Goal: Information Seeking & Learning: Learn about a topic

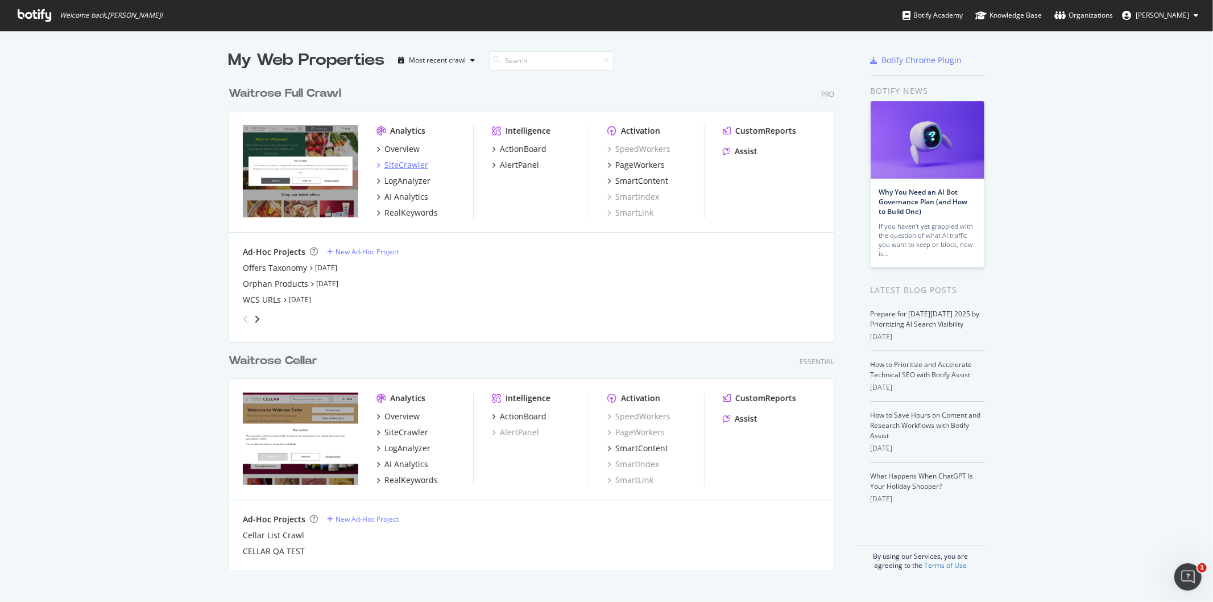
click at [411, 164] on div "SiteCrawler" at bounding box center [406, 164] width 44 height 11
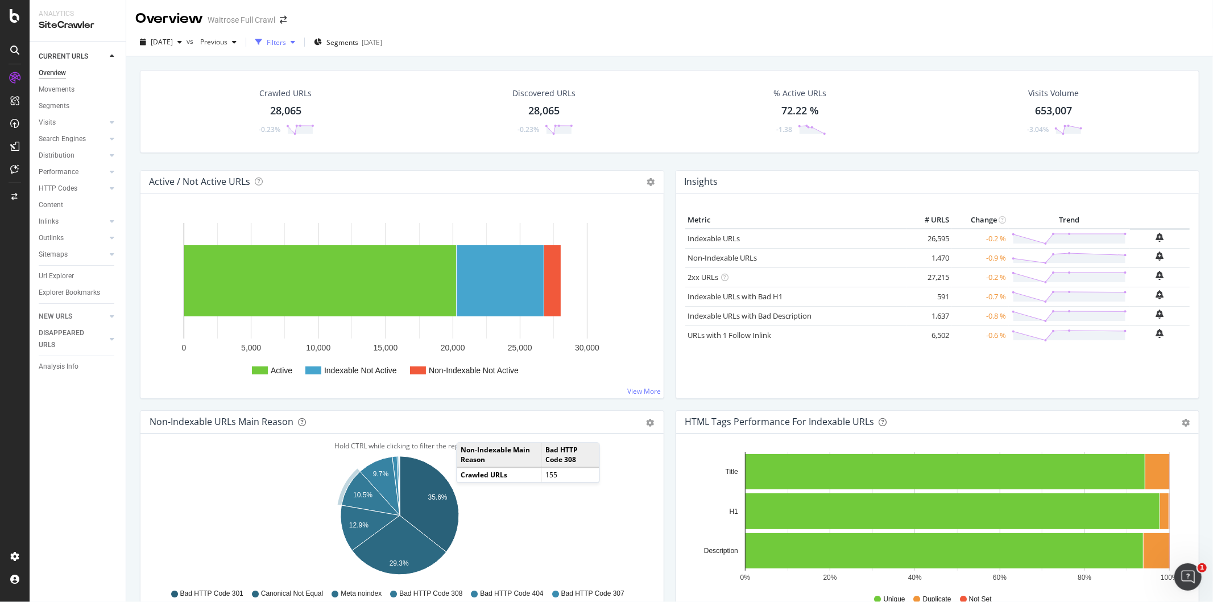
click at [286, 40] on div "Filters" at bounding box center [276, 43] width 19 height 10
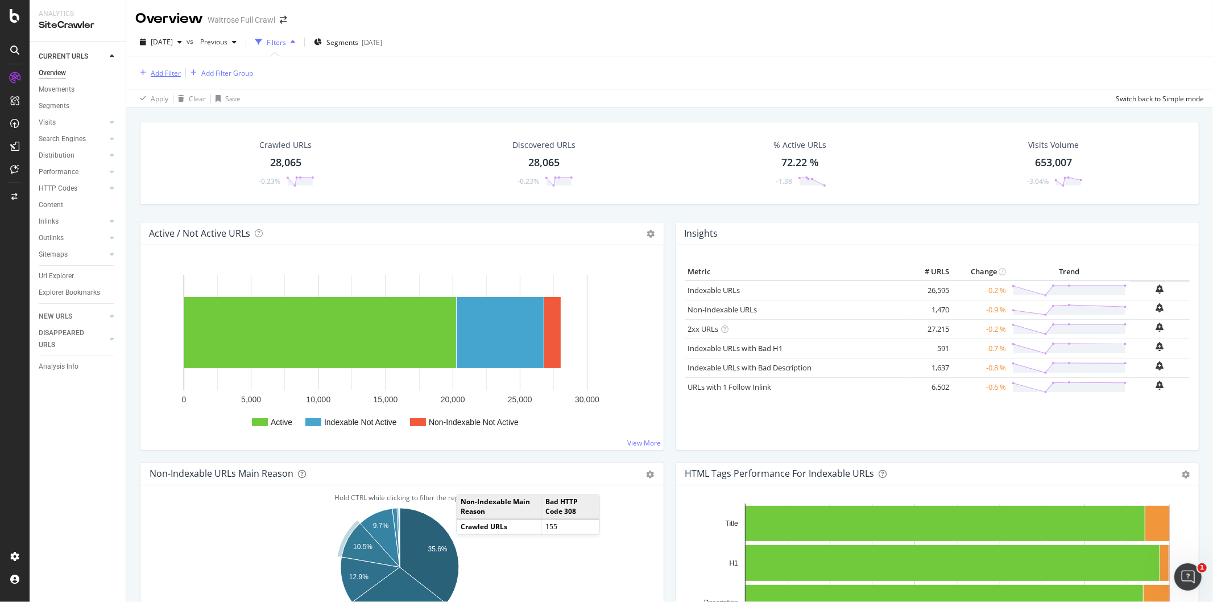
click at [166, 74] on div "Add Filter" at bounding box center [166, 73] width 30 height 10
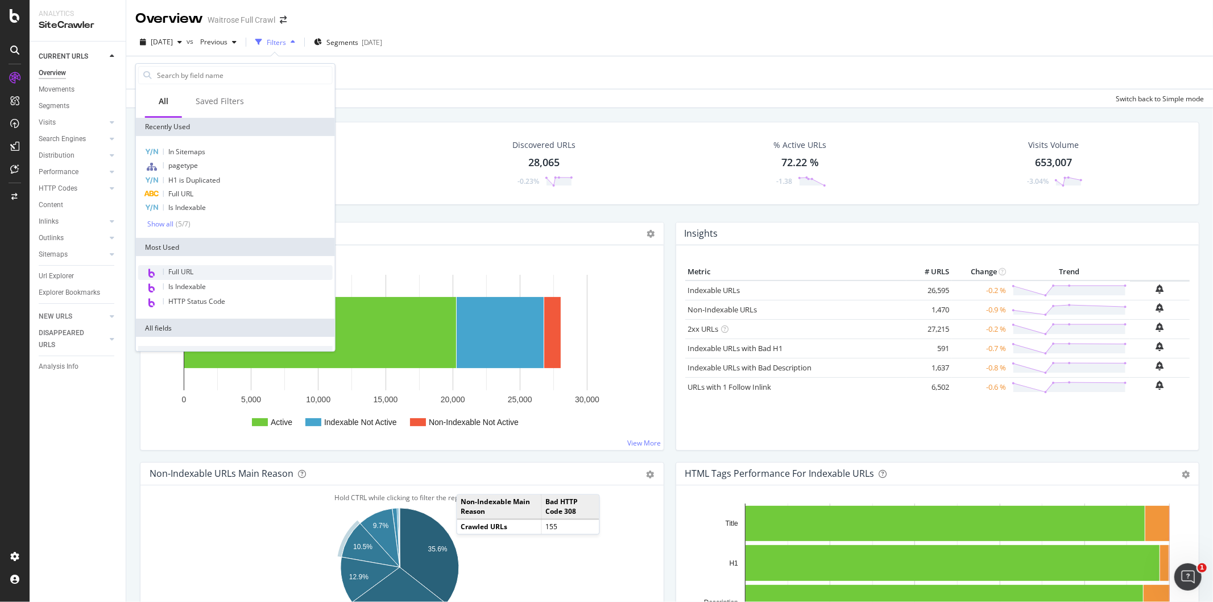
click at [207, 279] on div "Full URL" at bounding box center [235, 272] width 194 height 15
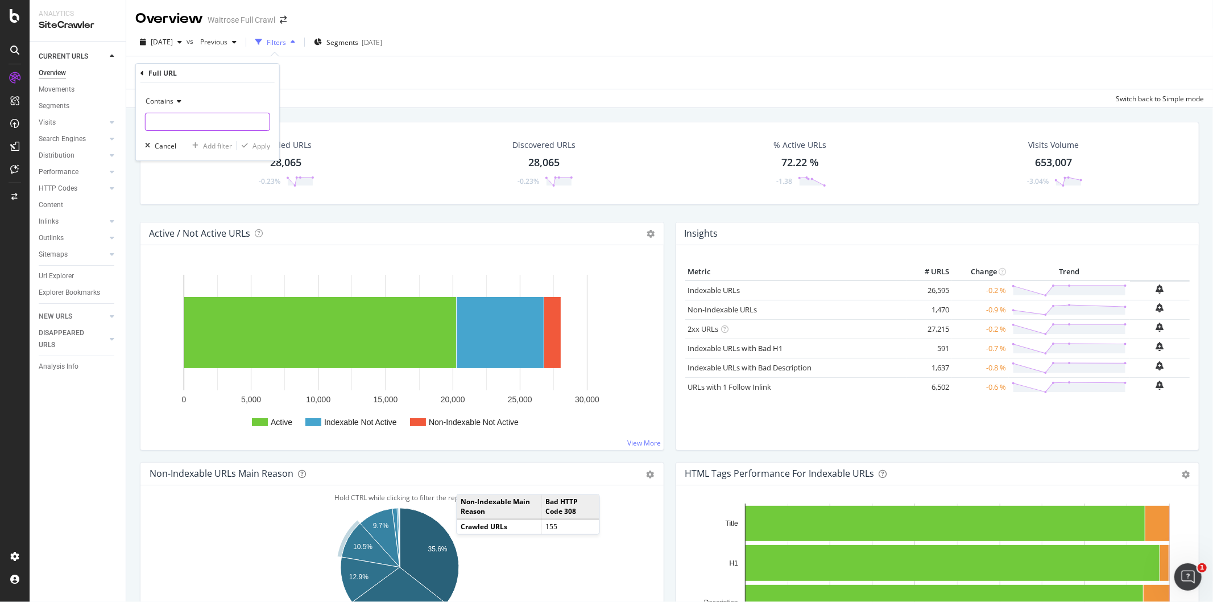
click at [187, 120] on input "text" at bounding box center [208, 122] width 124 height 18
type input "seasonal/christmas"
click at [259, 150] on div "Apply" at bounding box center [261, 146] width 18 height 10
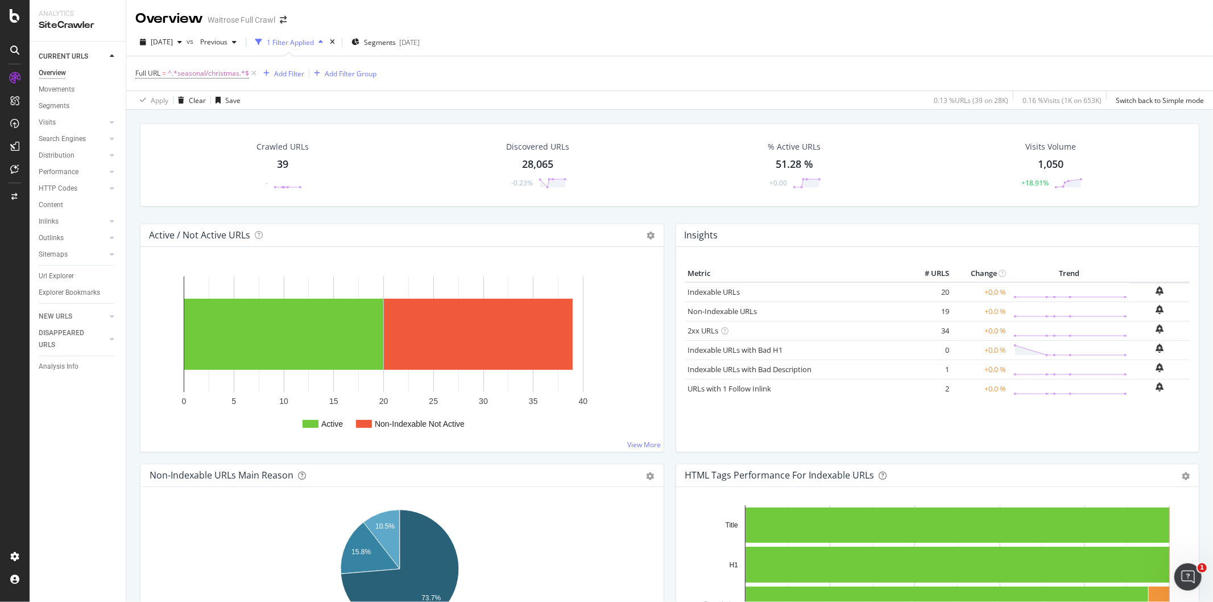
click at [284, 167] on div "39" at bounding box center [282, 164] width 11 height 15
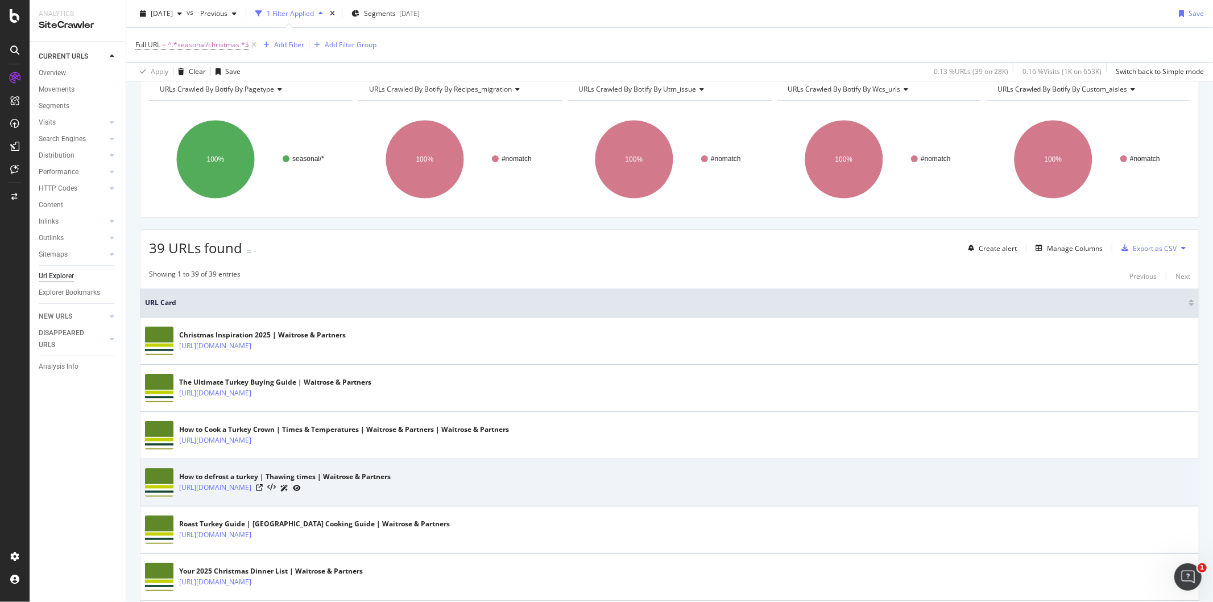
scroll to position [126, 0]
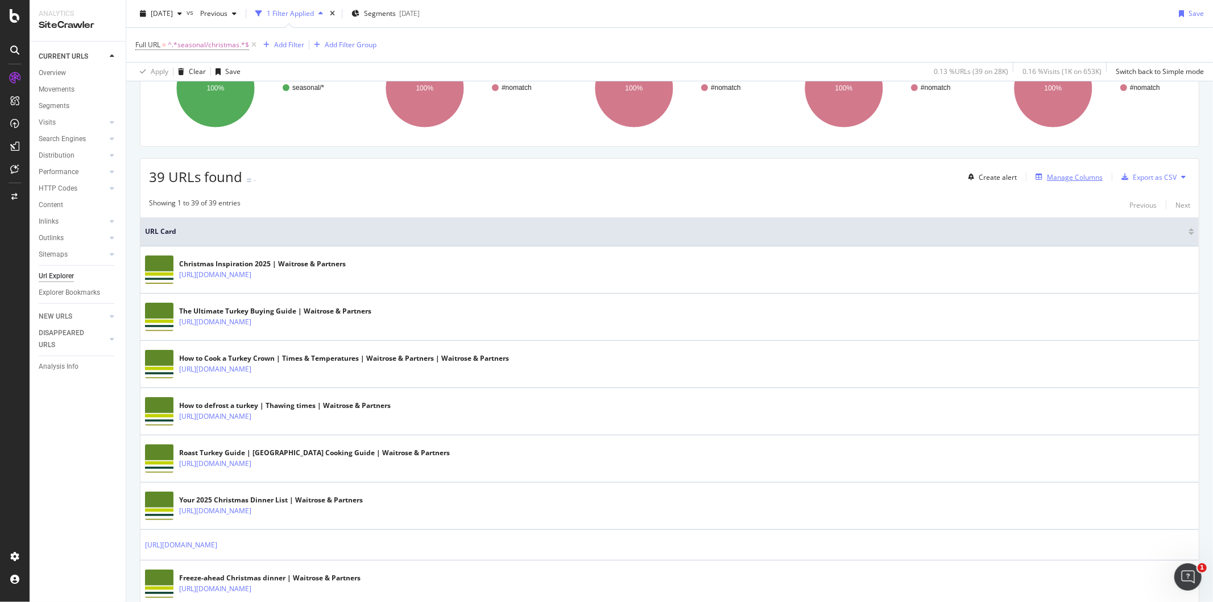
click at [1078, 182] on div "Manage Columns" at bounding box center [1075, 177] width 56 height 10
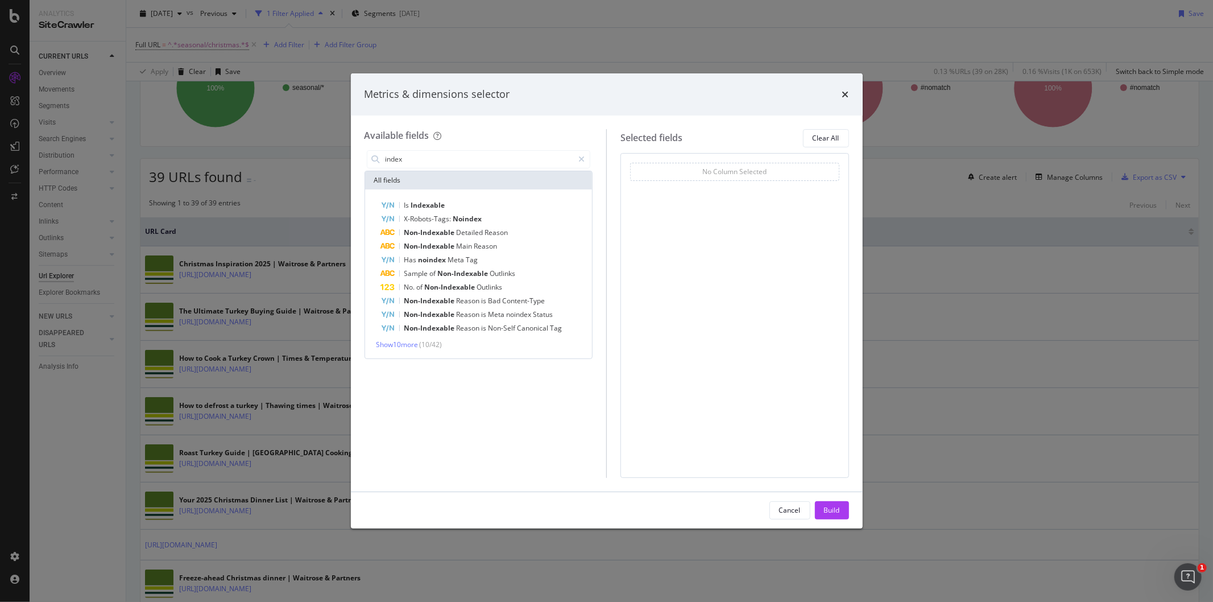
scroll to position [0, 0]
click at [452, 210] on div "Is Indexable" at bounding box center [485, 205] width 209 height 14
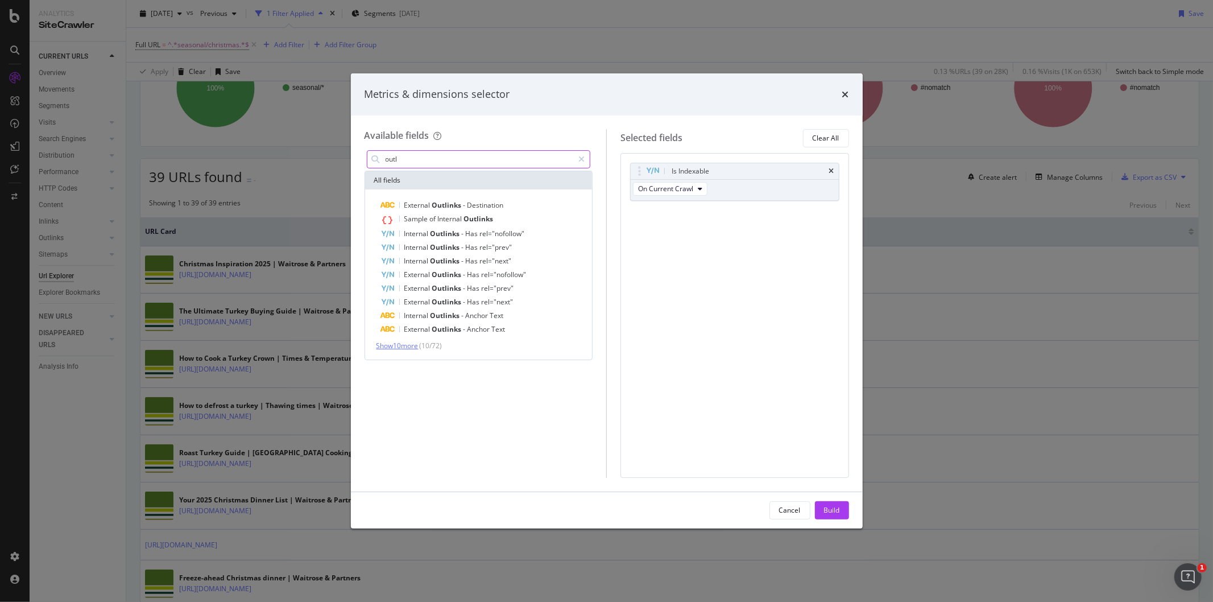
type input "outl"
click at [413, 345] on span "Show 10 more" at bounding box center [397, 346] width 42 height 10
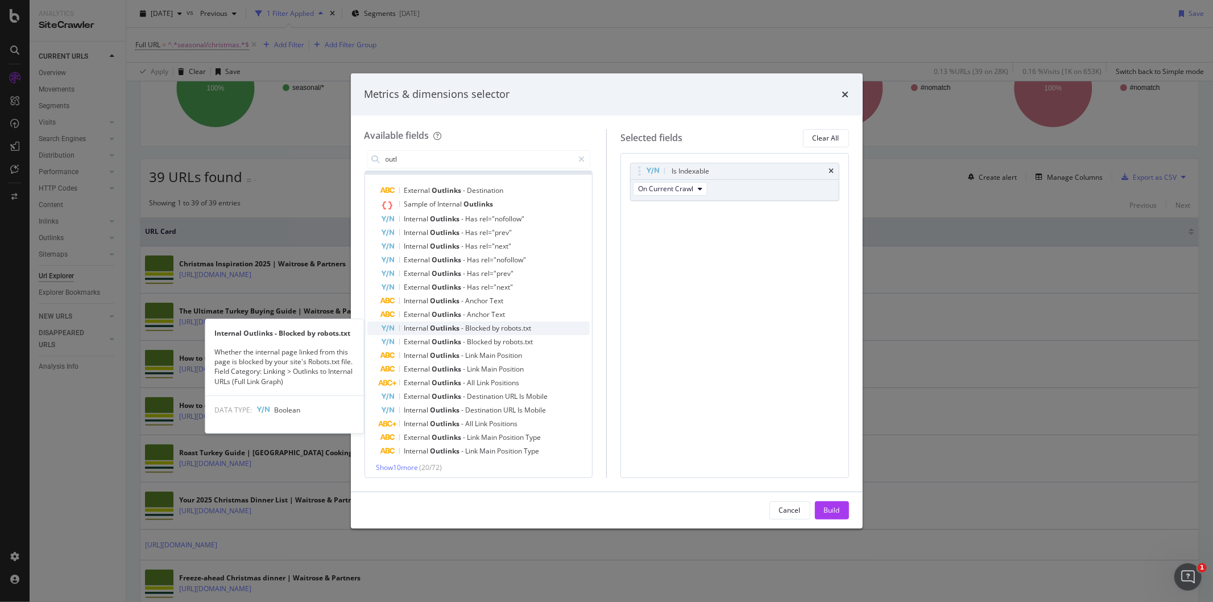
scroll to position [19, 0]
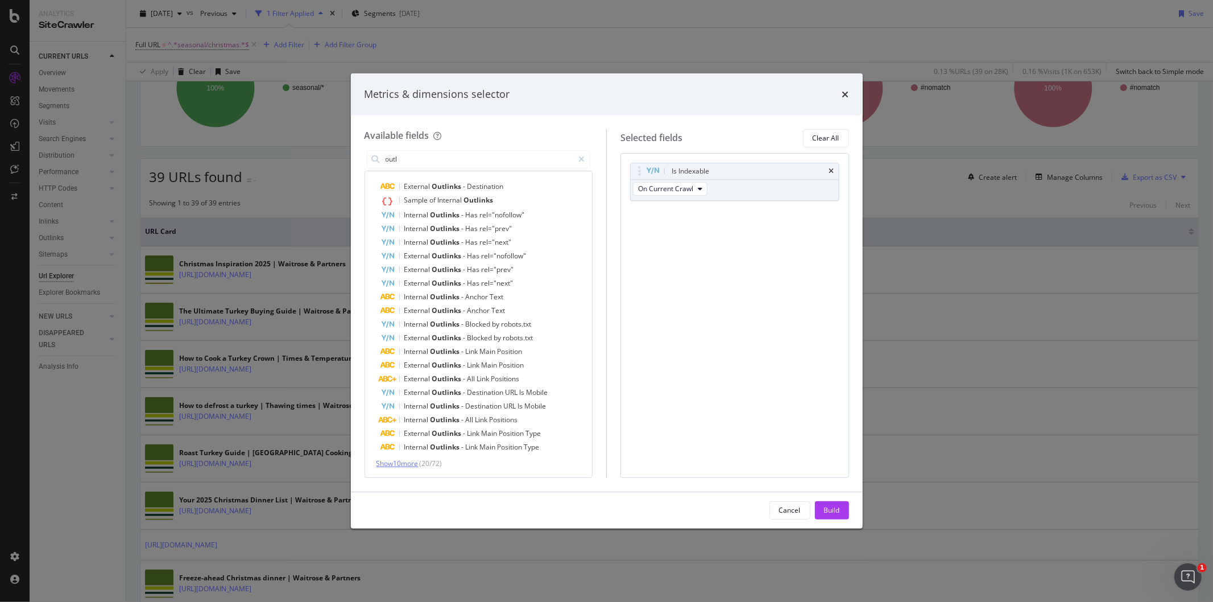
click at [410, 467] on span "Show 10 more" at bounding box center [397, 463] width 42 height 10
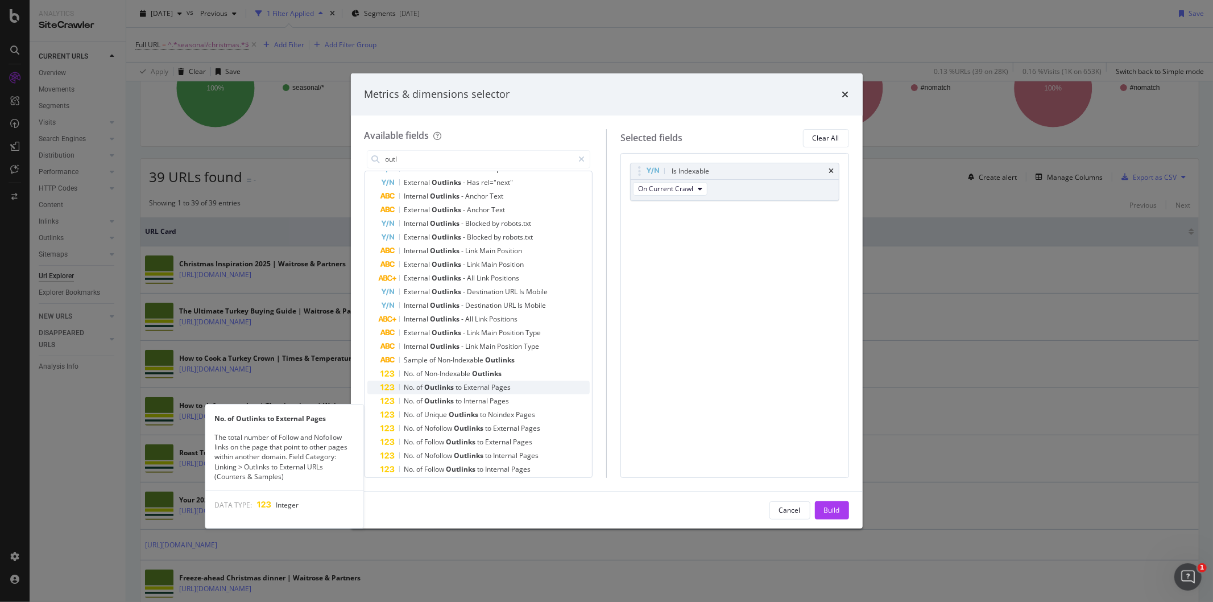
scroll to position [155, 0]
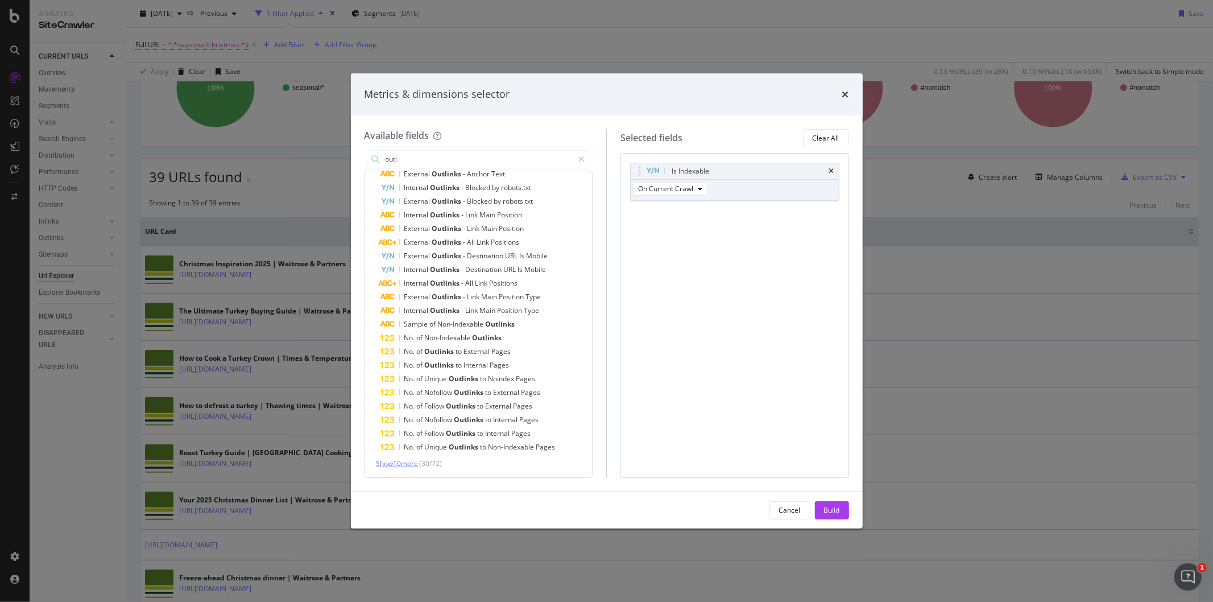
click at [419, 465] on span "Show 10 more" at bounding box center [397, 463] width 42 height 10
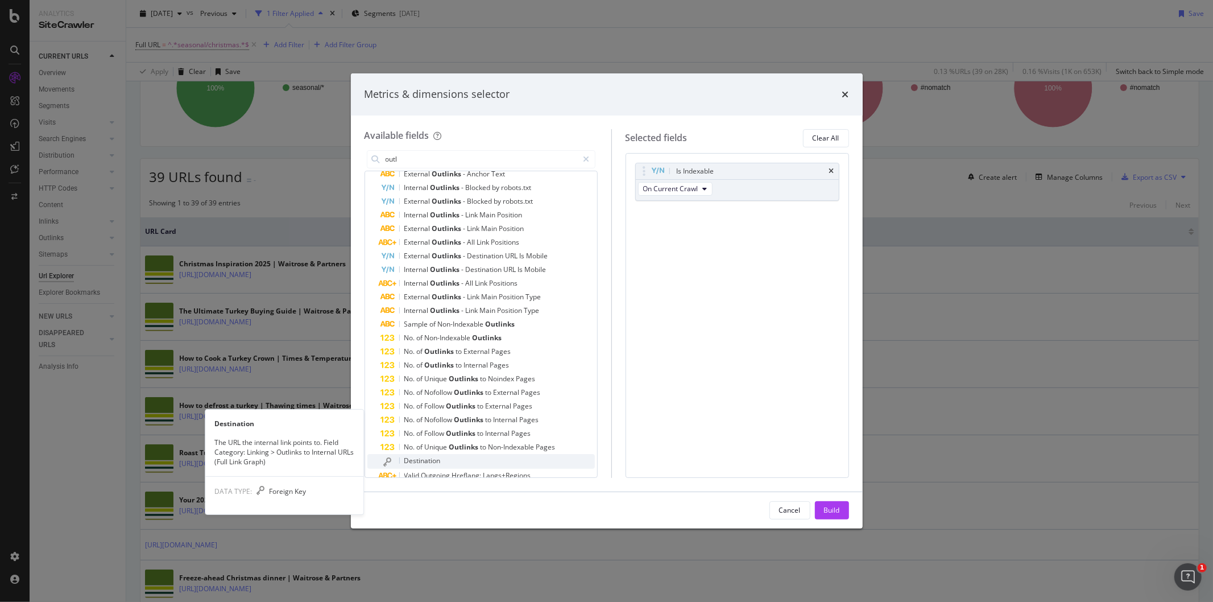
scroll to position [295, 0]
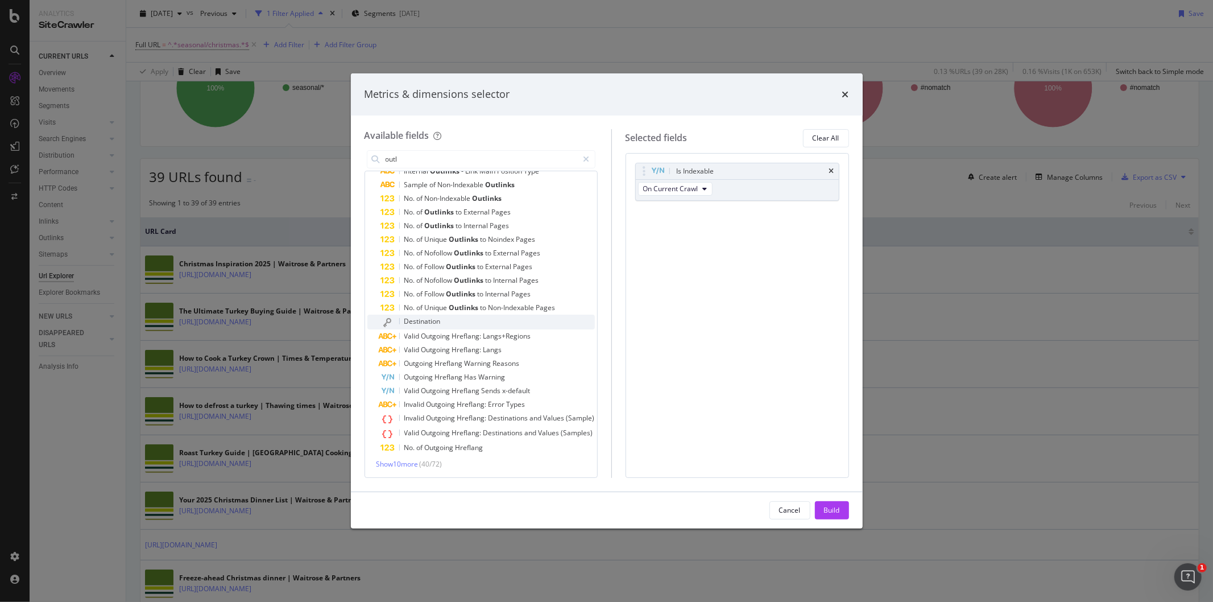
click at [503, 326] on div "Destination" at bounding box center [488, 321] width 214 height 15
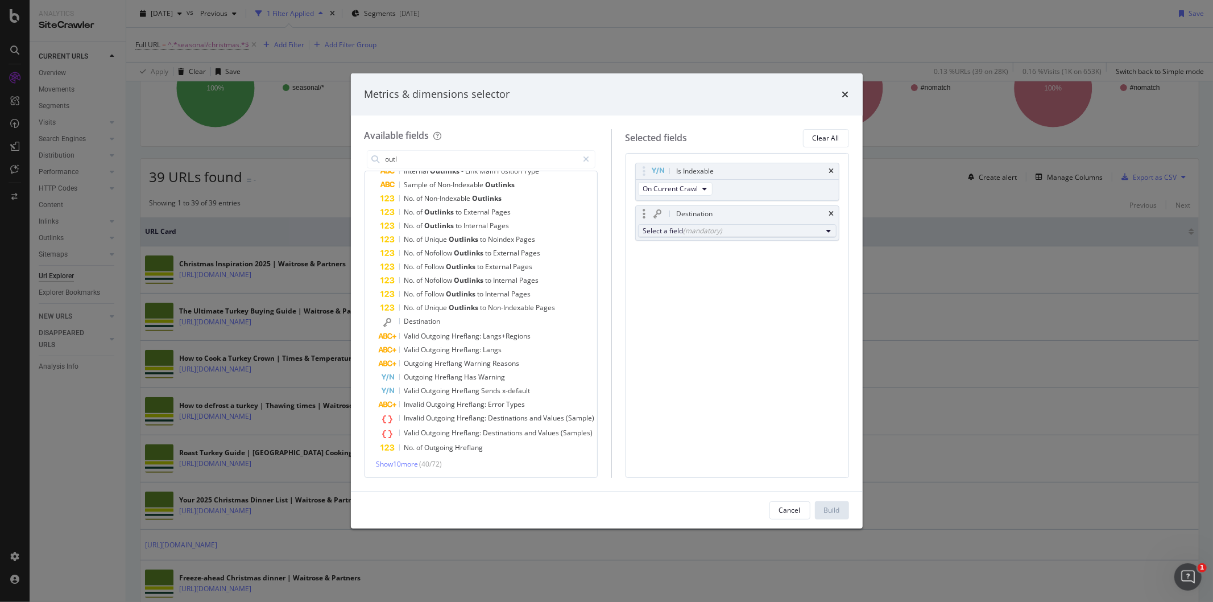
click at [720, 231] on div "(mandatory)" at bounding box center [703, 231] width 39 height 10
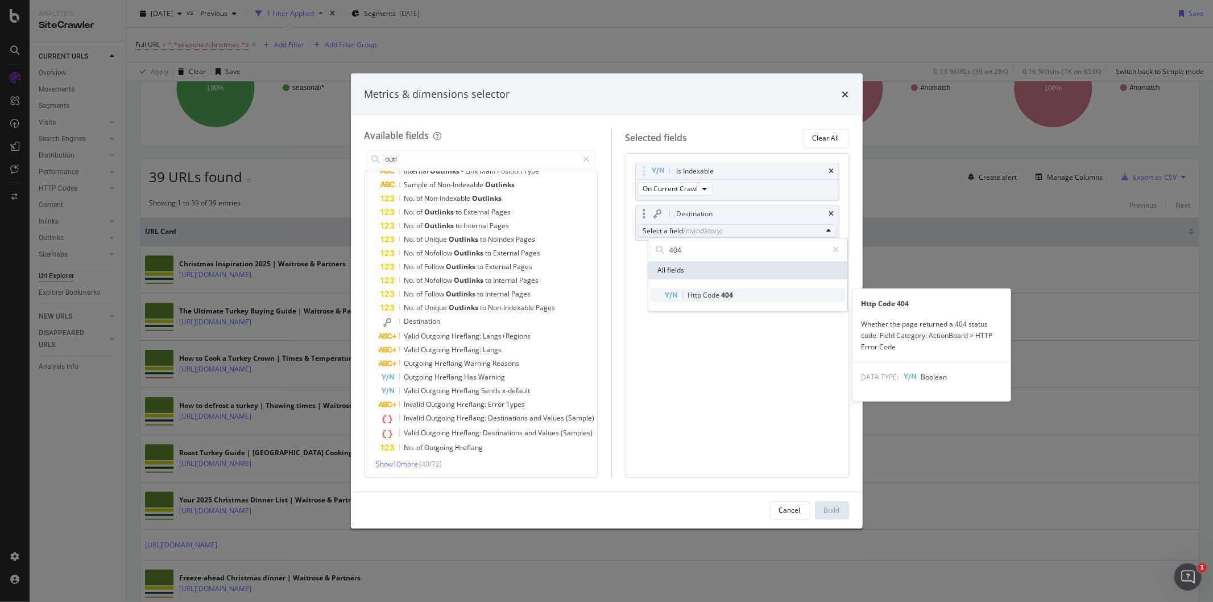
type input "404"
click at [730, 292] on span "404" at bounding box center [727, 295] width 12 height 10
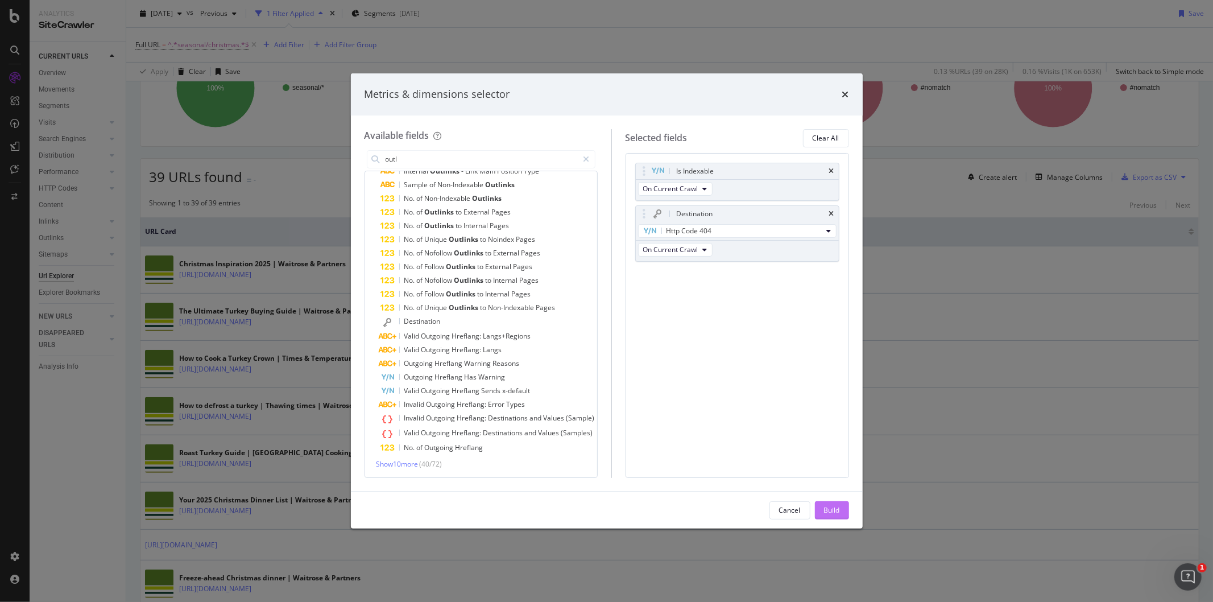
click at [834, 513] on div "Build" at bounding box center [832, 510] width 16 height 10
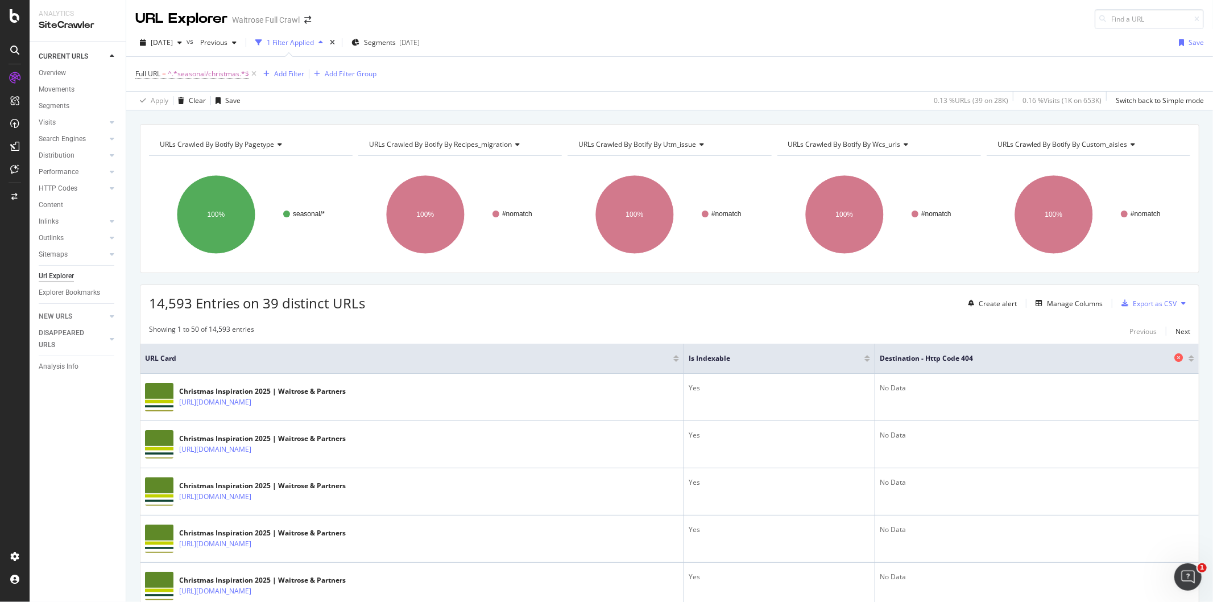
click at [1174, 360] on icon at bounding box center [1178, 357] width 9 height 9
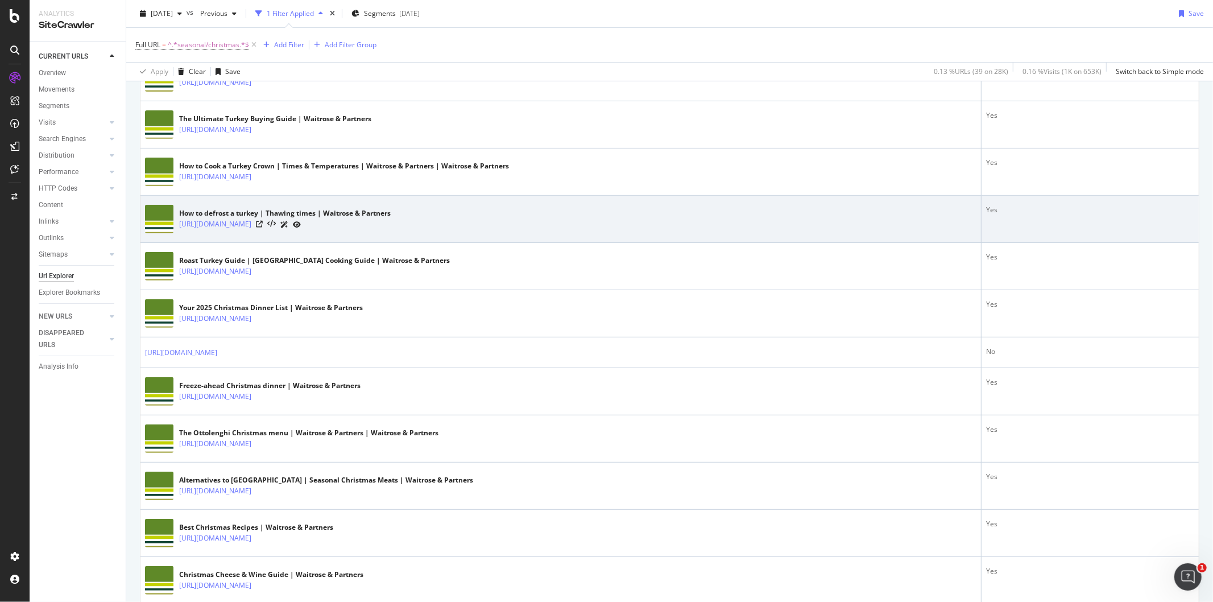
scroll to position [505, 0]
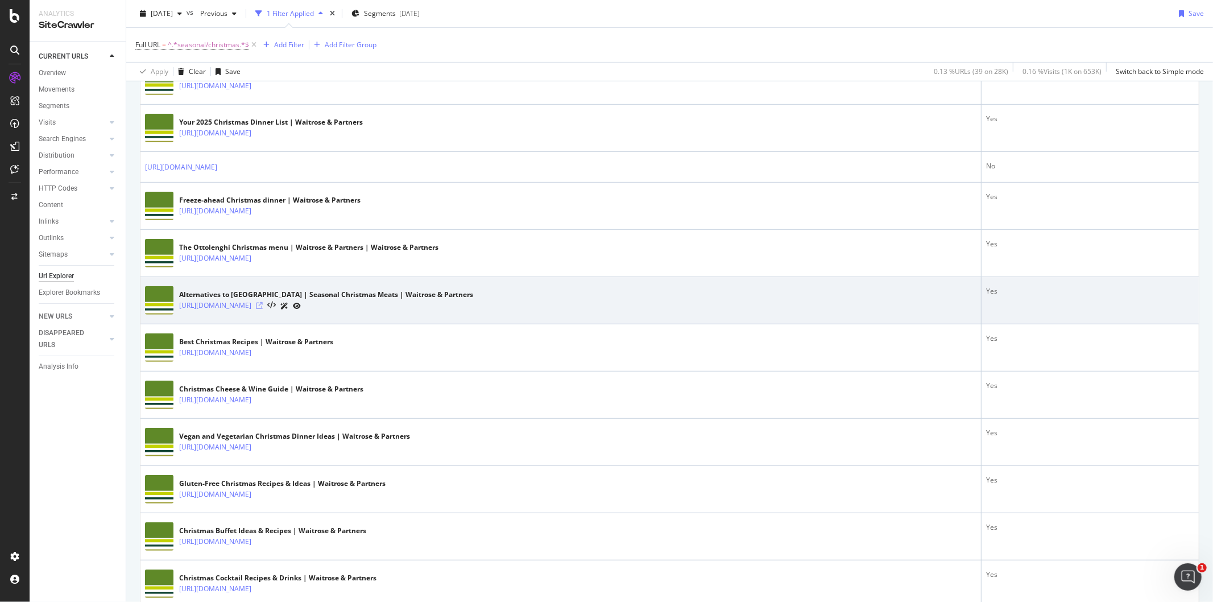
click at [263, 307] on icon at bounding box center [259, 305] width 7 height 7
